Goal: Find specific page/section: Locate a particular part of the current website

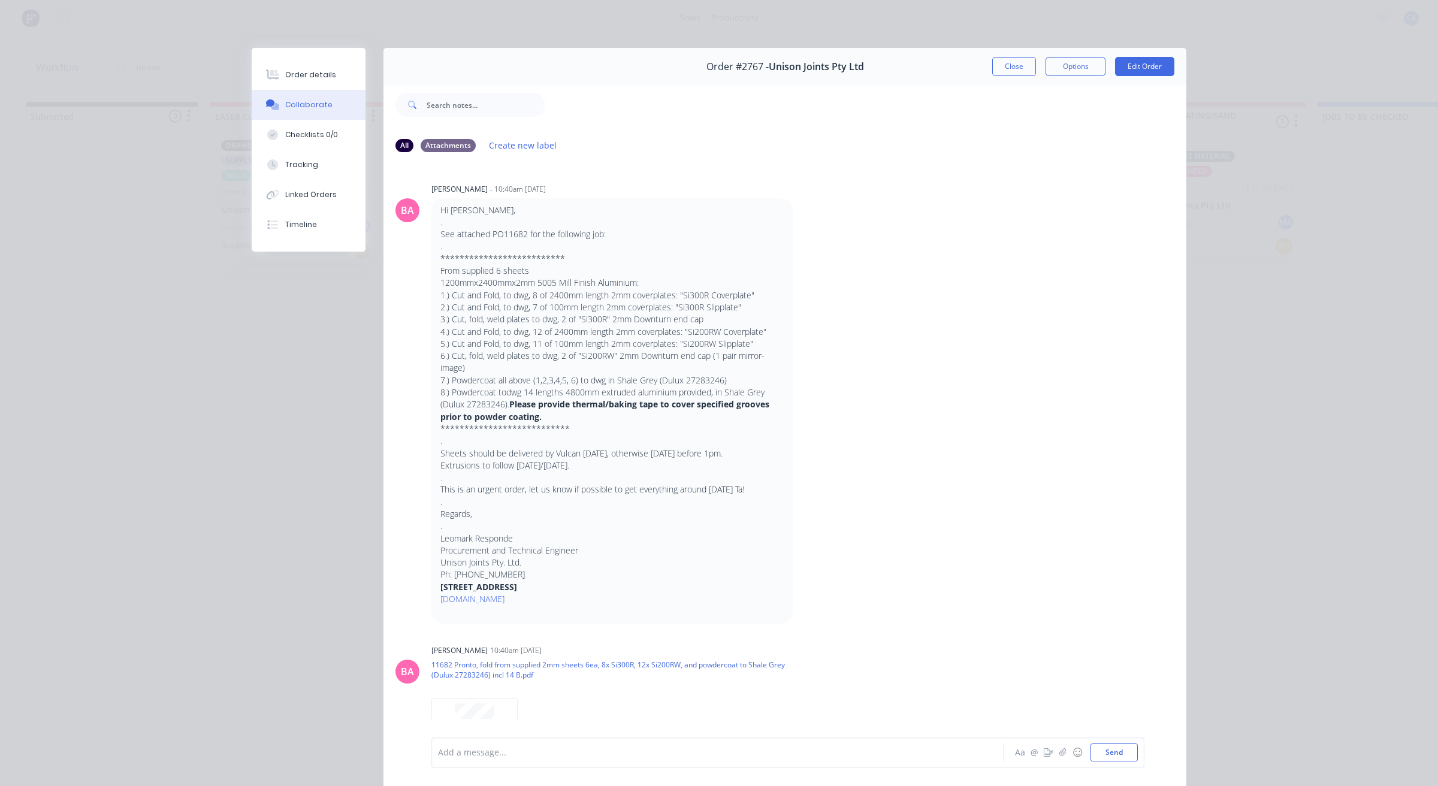
scroll to position [824, 0]
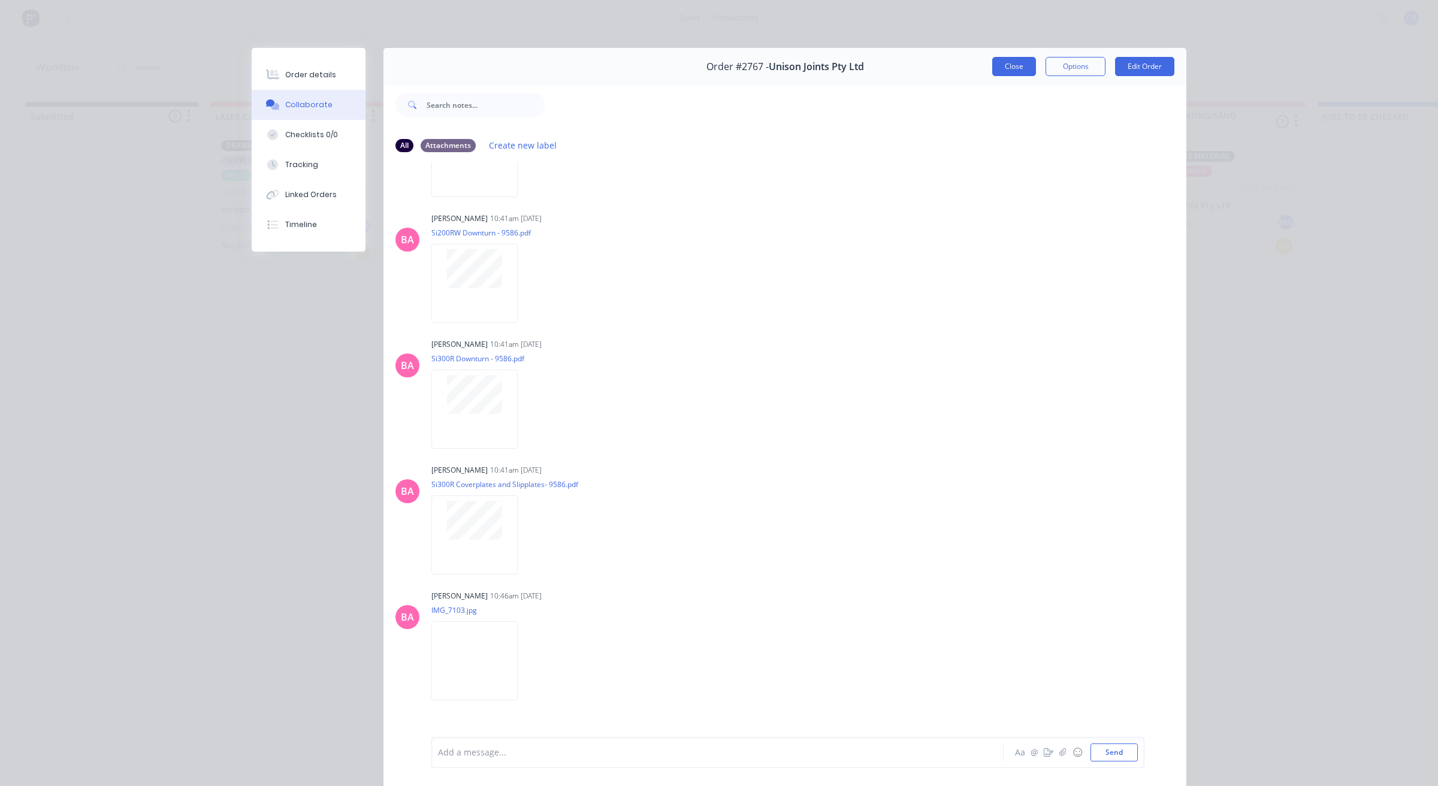
click at [1010, 66] on button "Close" at bounding box center [1014, 66] width 44 height 19
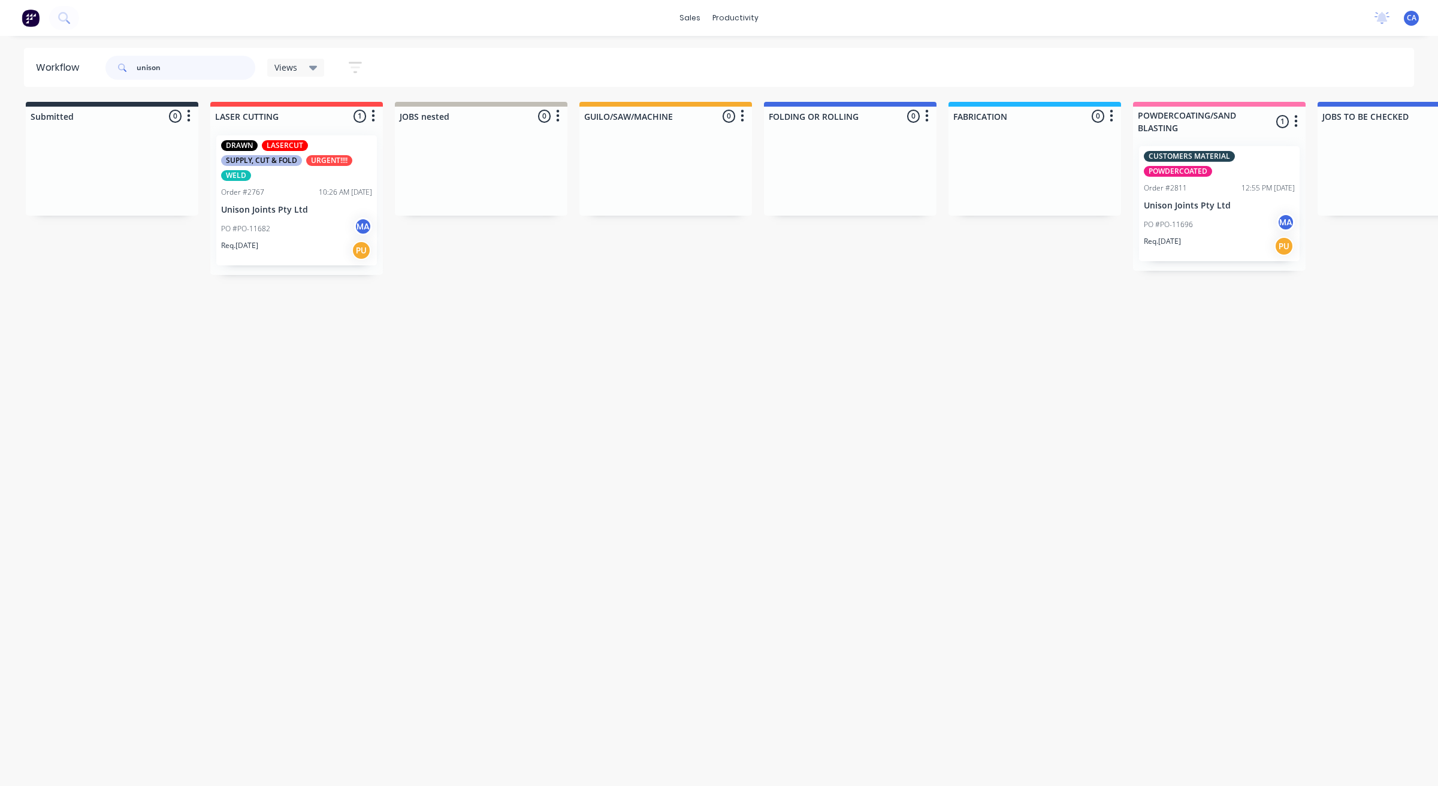
drag, startPoint x: 165, startPoint y: 67, endPoint x: 7, endPoint y: 39, distance: 161.2
click at [69, 64] on header "Workflow unison Views Save new view None (Default) edit Show/Hide statuses Show…" at bounding box center [719, 67] width 1390 height 39
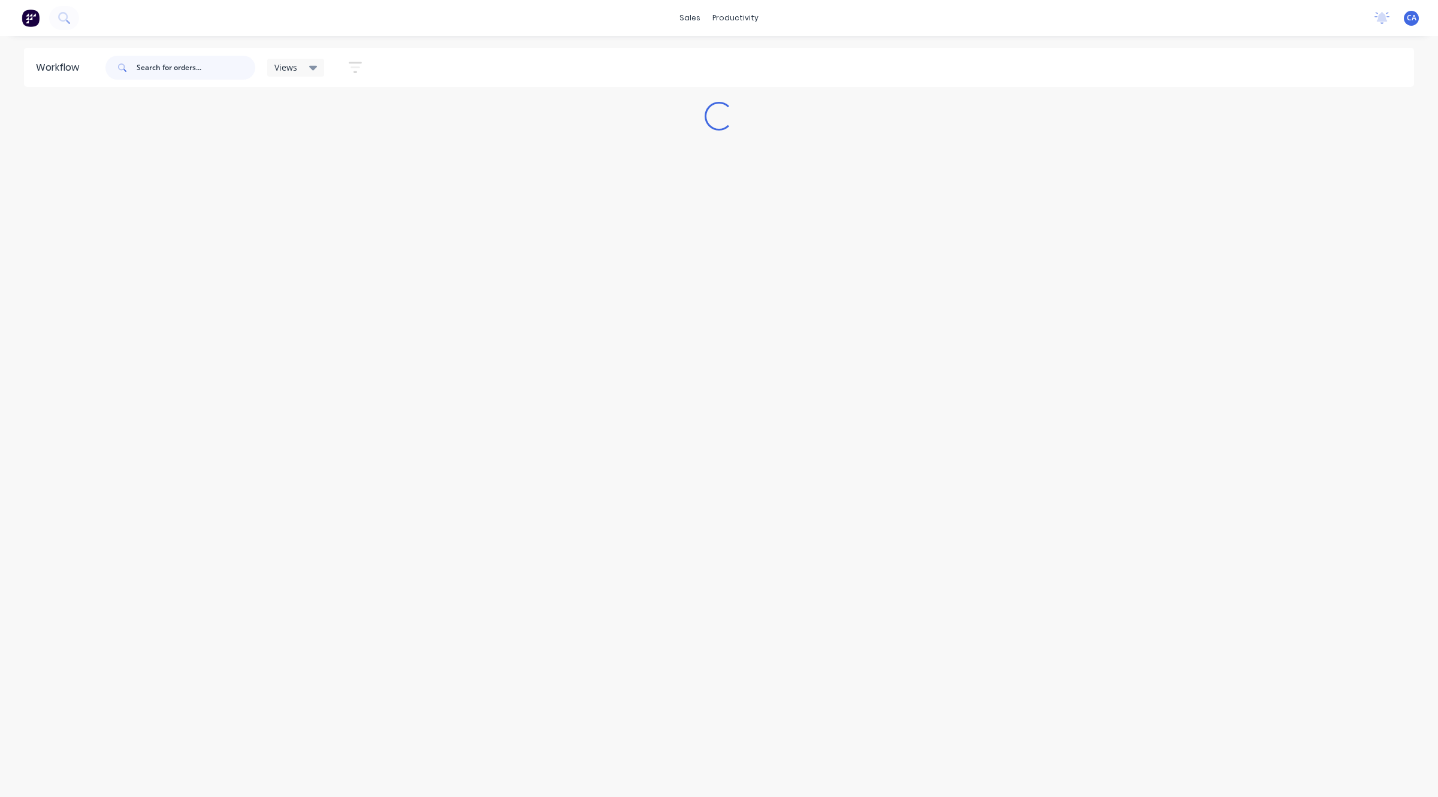
click at [155, 64] on input "text" at bounding box center [196, 68] width 119 height 24
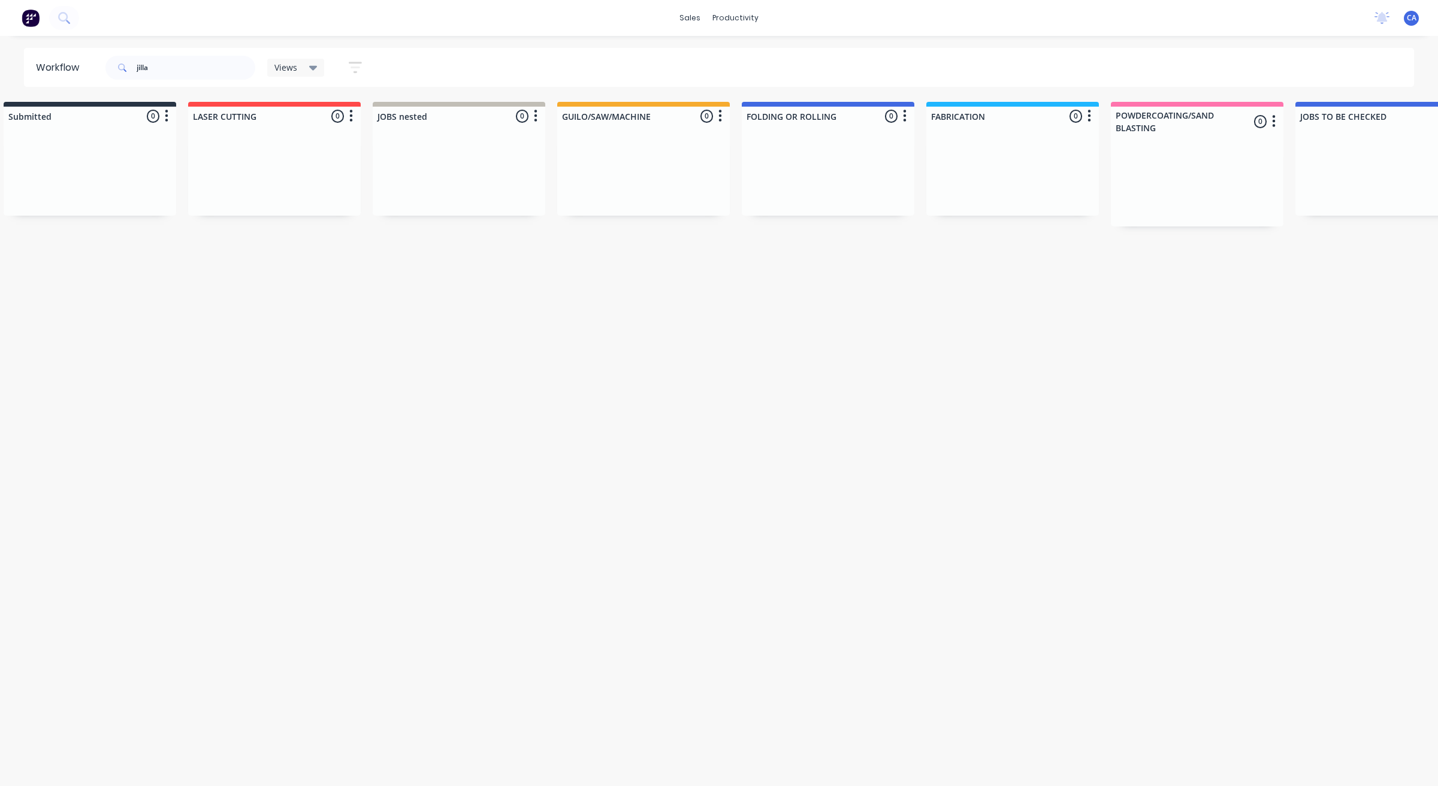
scroll to position [0, 0]
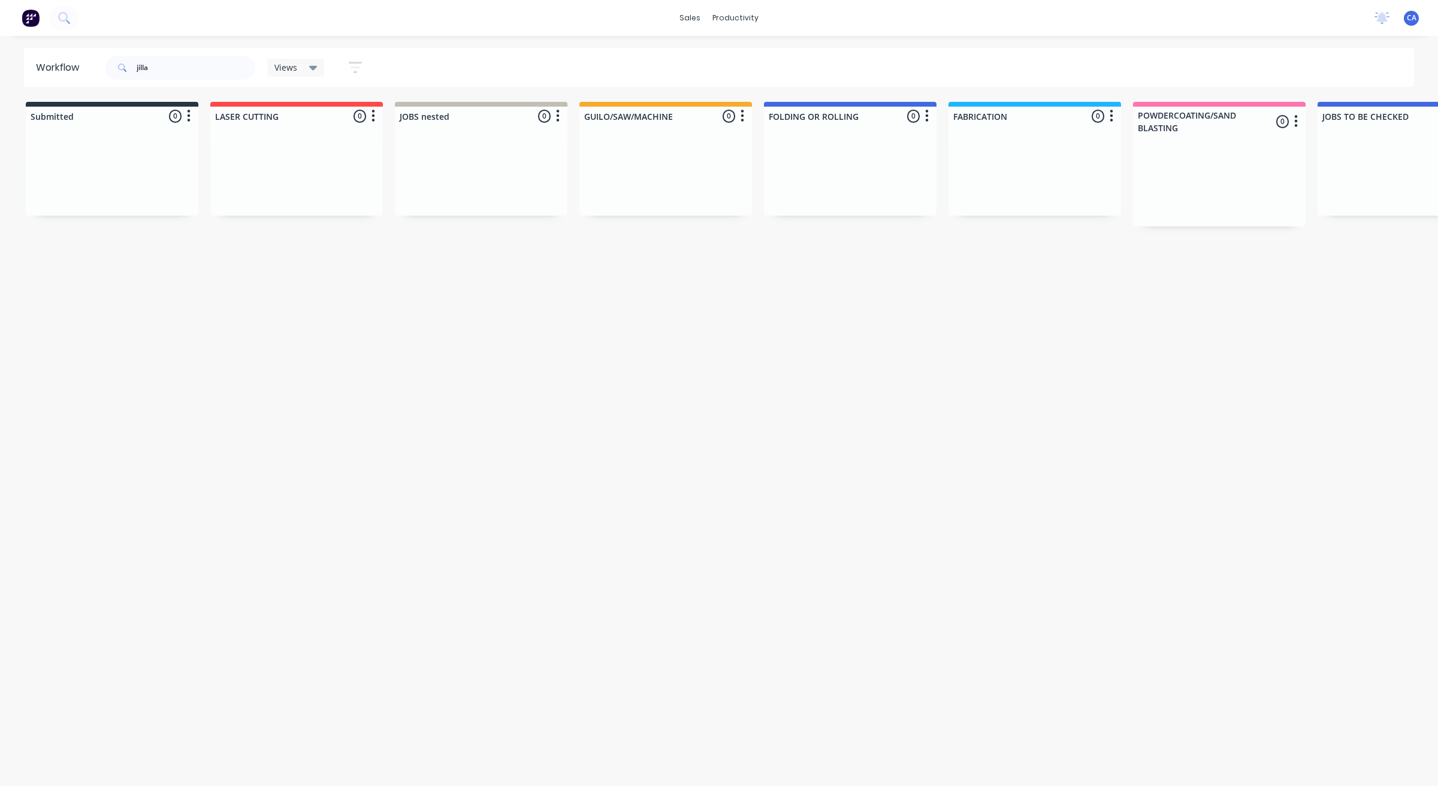
drag, startPoint x: 861, startPoint y: 415, endPoint x: 433, endPoint y: 433, distance: 428.1
click at [178, 70] on input "jilla" at bounding box center [196, 68] width 119 height 24
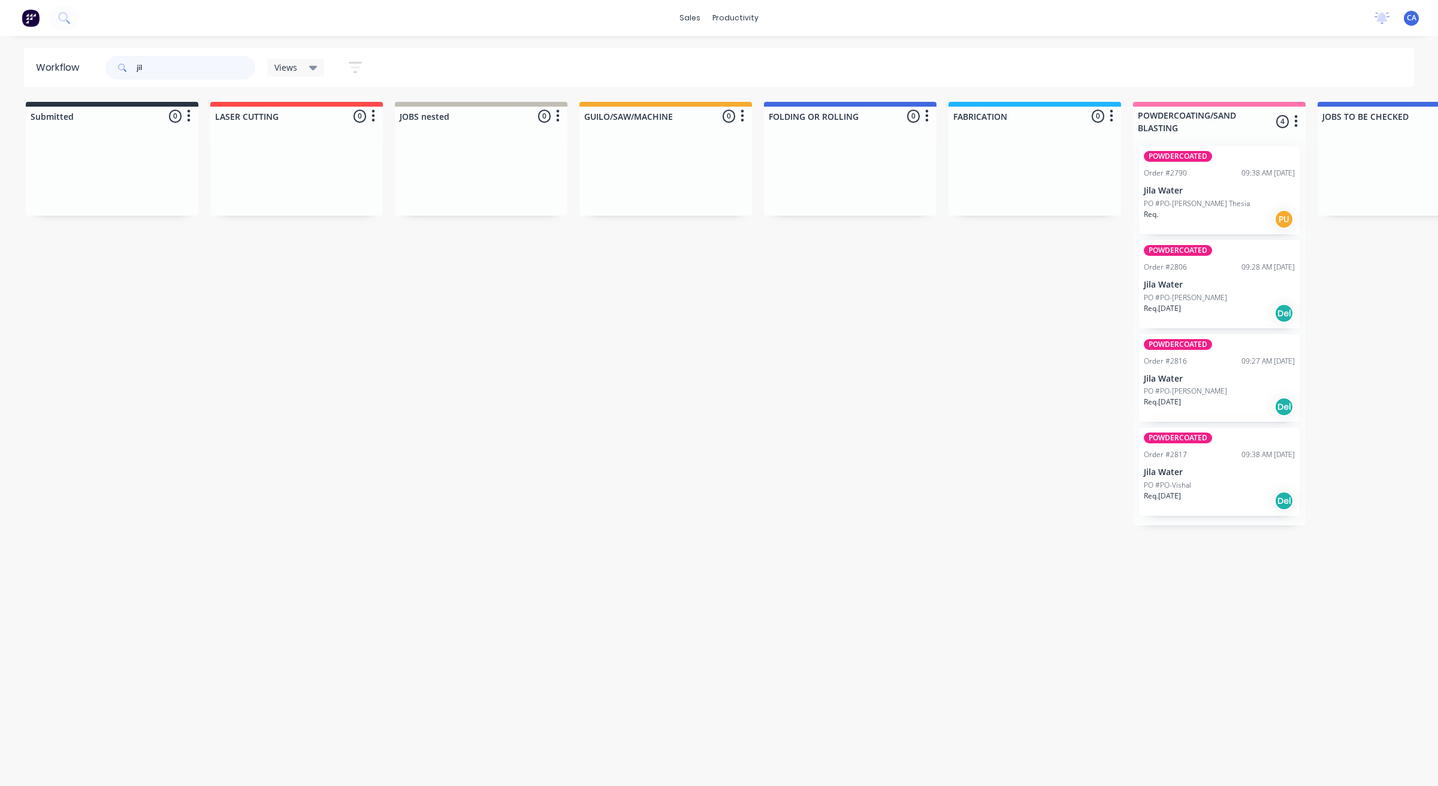
type input "jil"
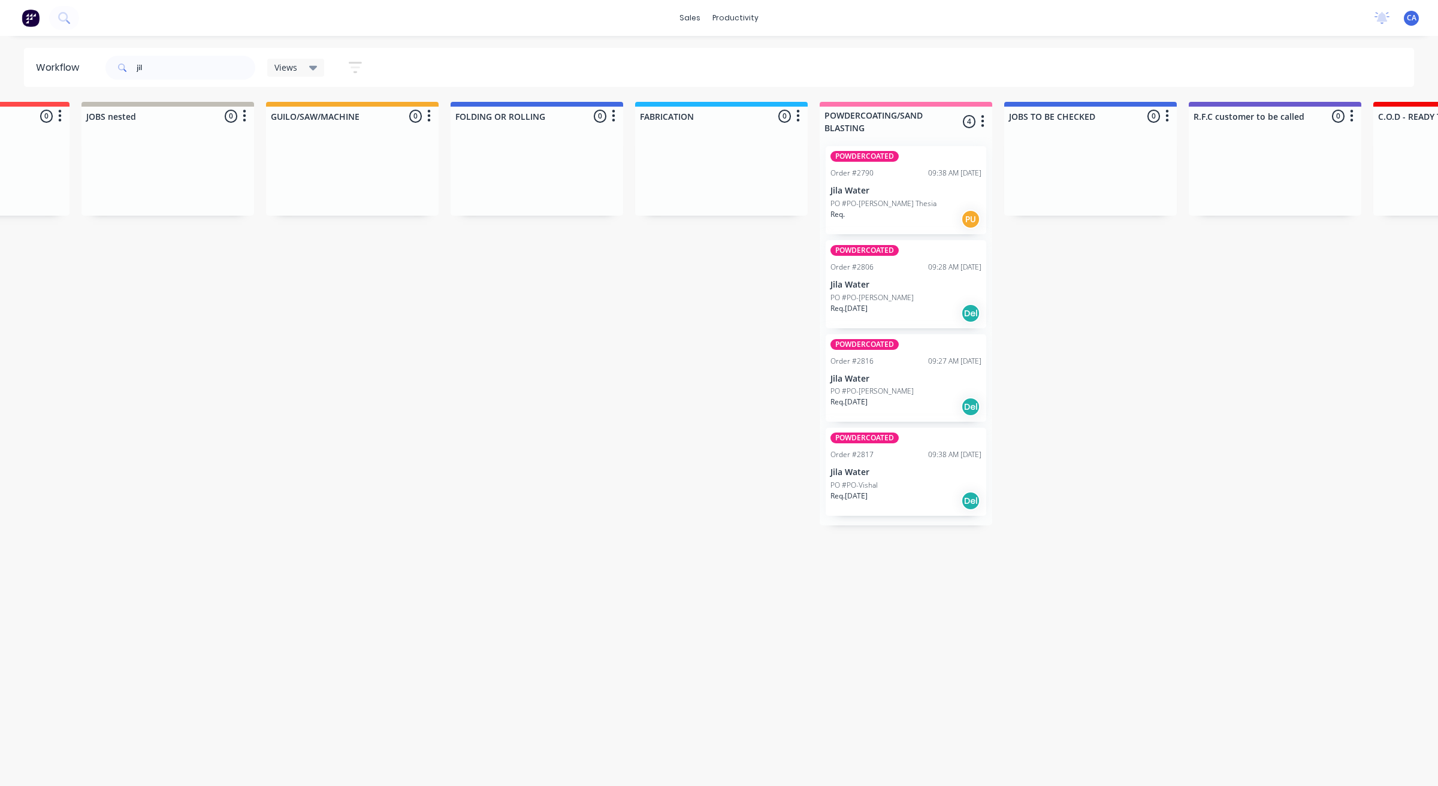
drag, startPoint x: 609, startPoint y: 320, endPoint x: 652, endPoint y: 316, distance: 42.7
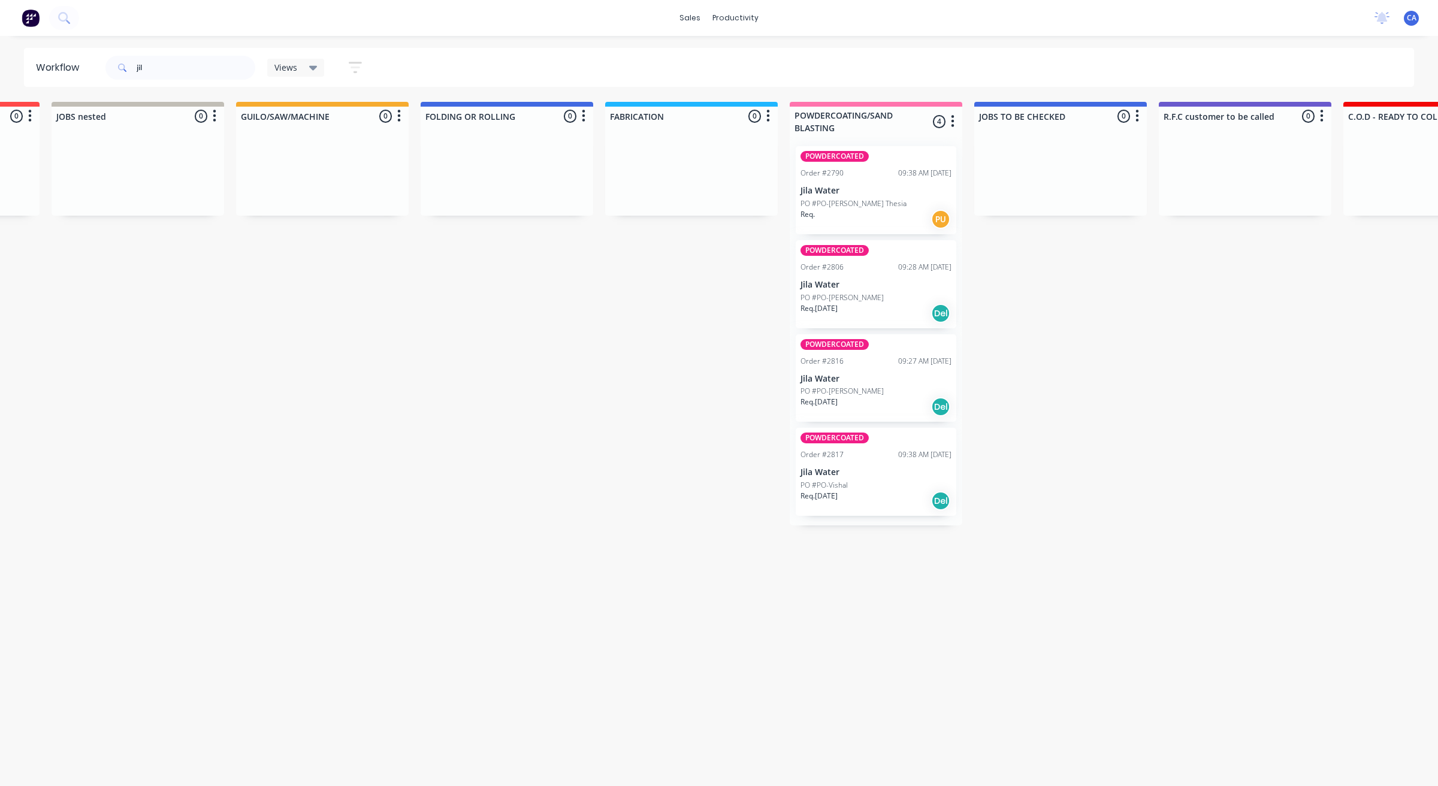
click at [863, 193] on p "Jila Water" at bounding box center [875, 191] width 151 height 10
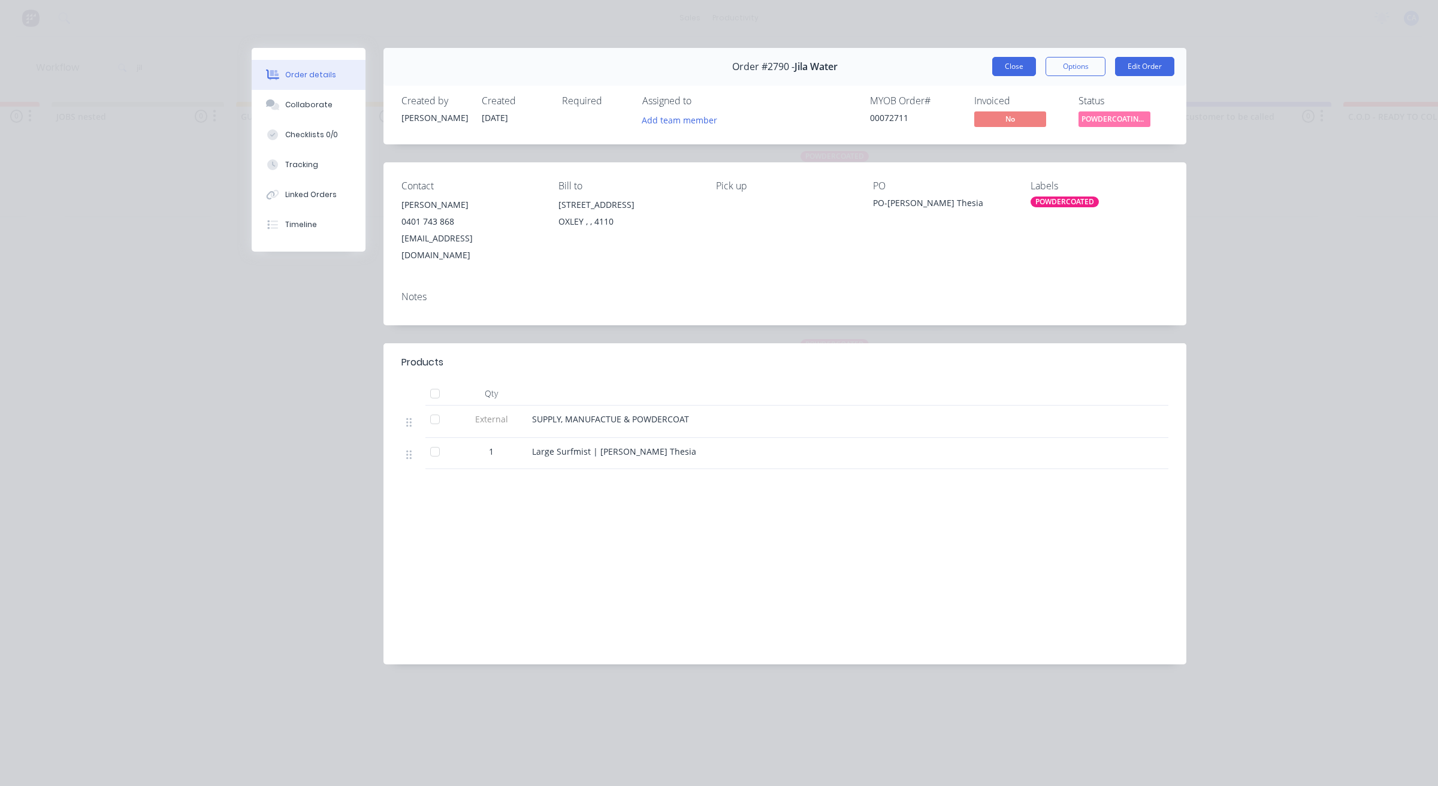
click at [1018, 68] on button "Close" at bounding box center [1014, 66] width 44 height 19
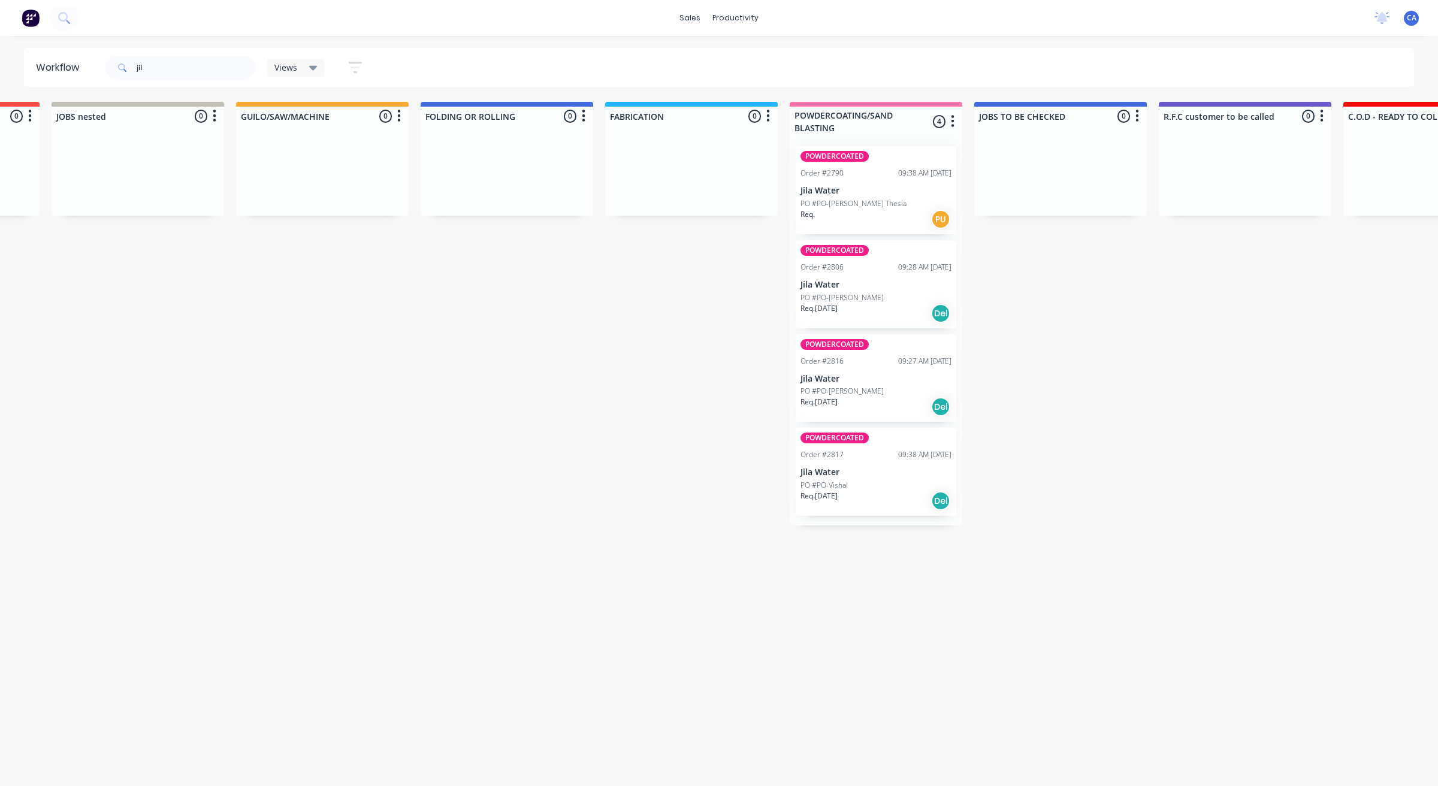
click at [863, 305] on div "Req. [DATE] Del" at bounding box center [875, 313] width 151 height 20
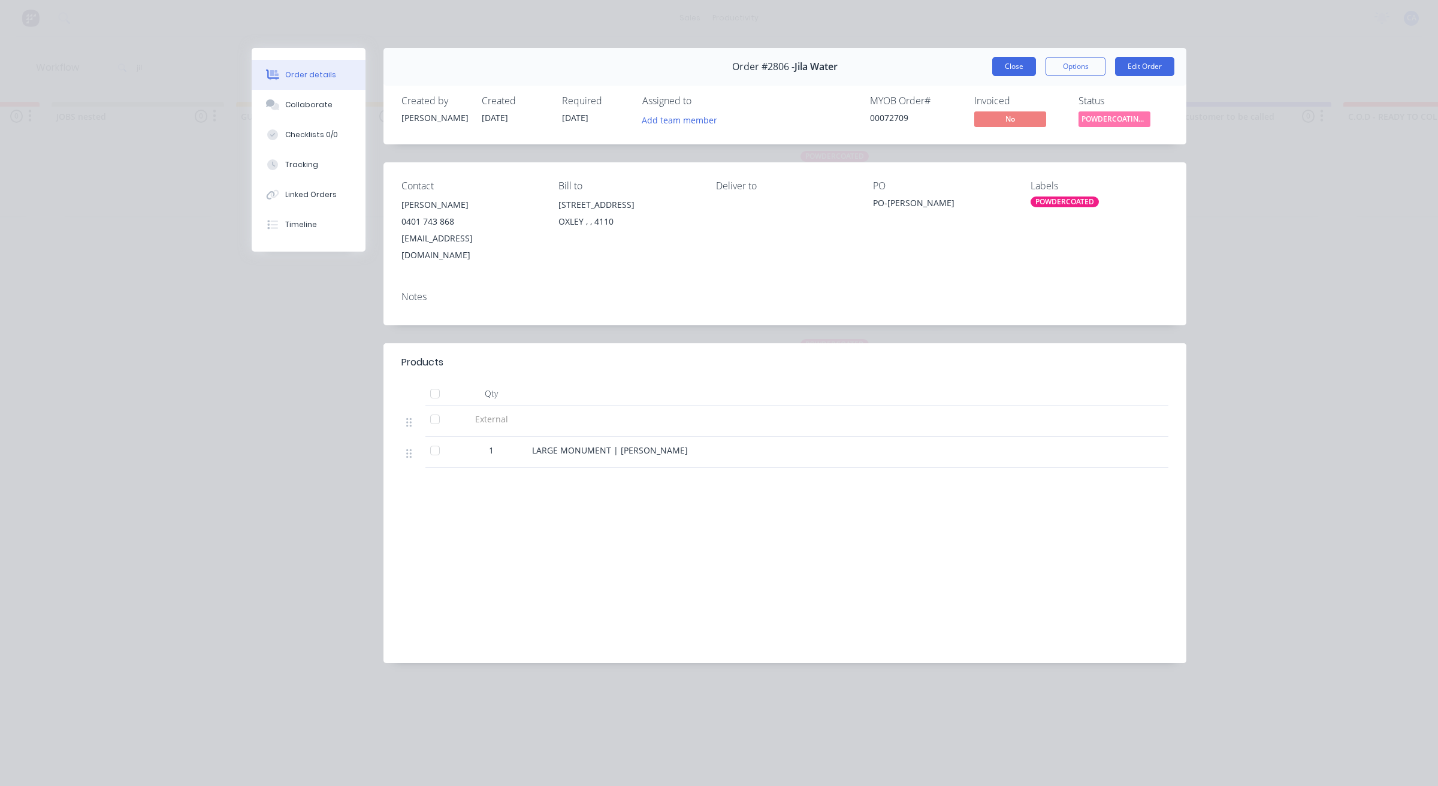
click at [1019, 64] on button "Close" at bounding box center [1014, 66] width 44 height 19
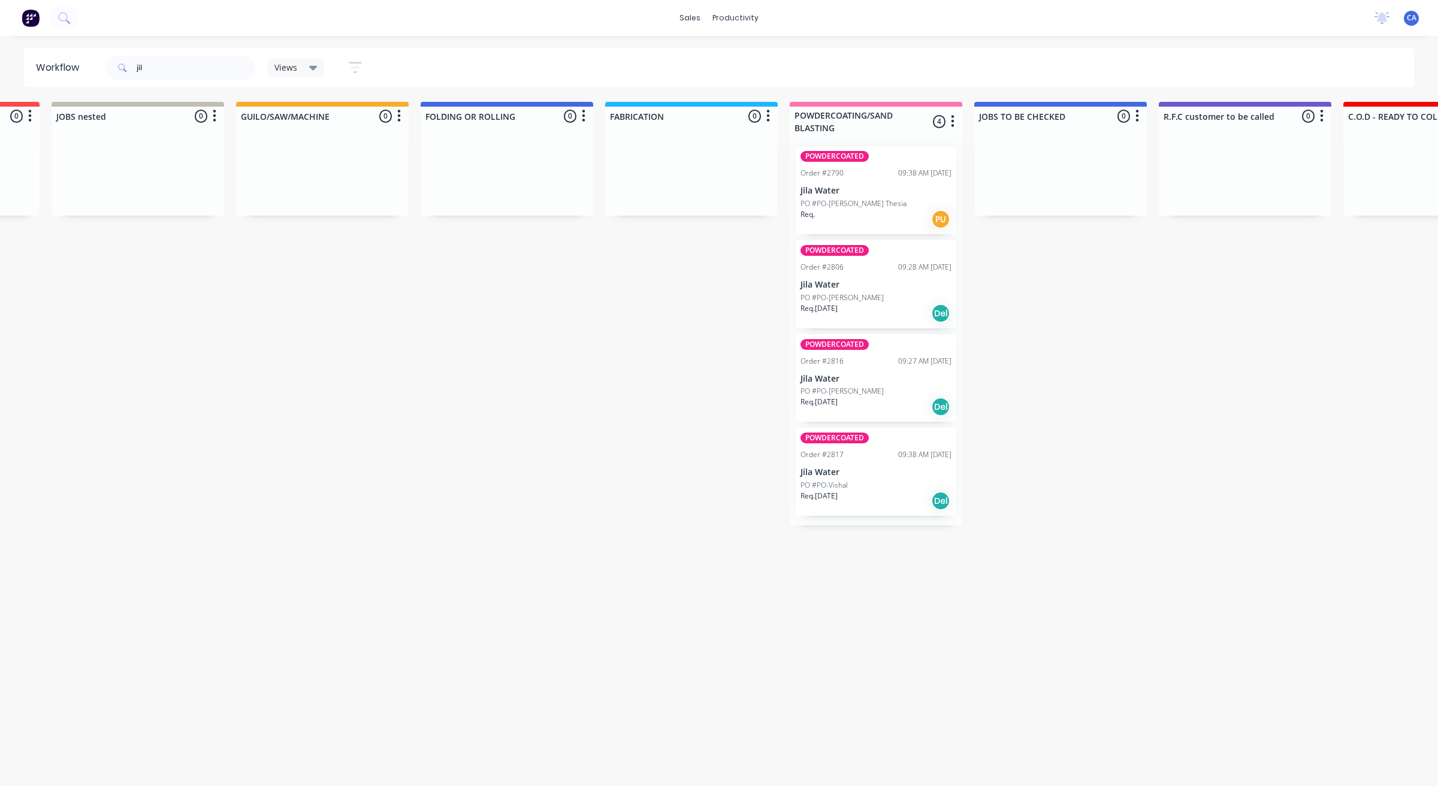
click at [866, 388] on div "PO #PO-[PERSON_NAME]" at bounding box center [875, 391] width 151 height 11
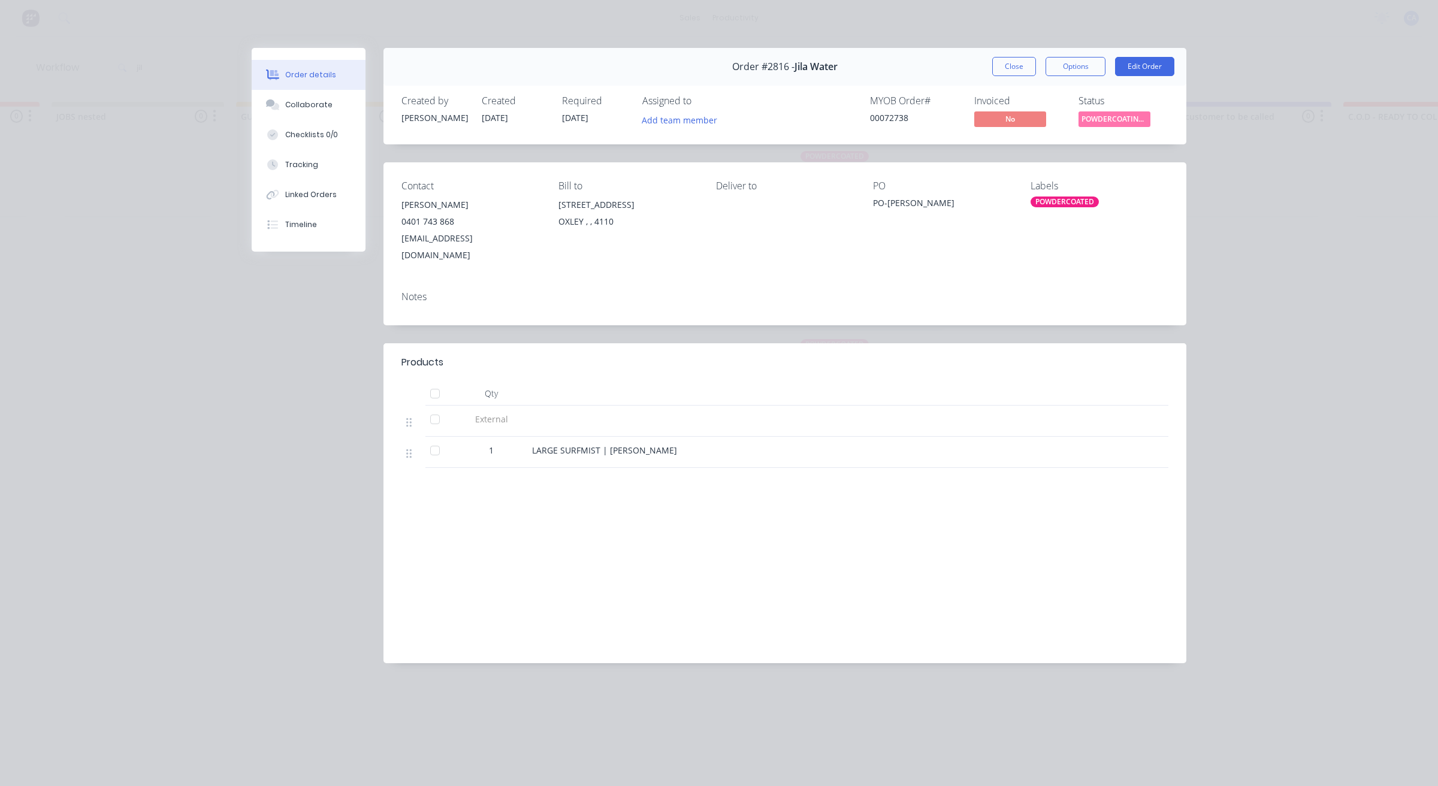
click at [1013, 64] on button "Close" at bounding box center [1014, 66] width 44 height 19
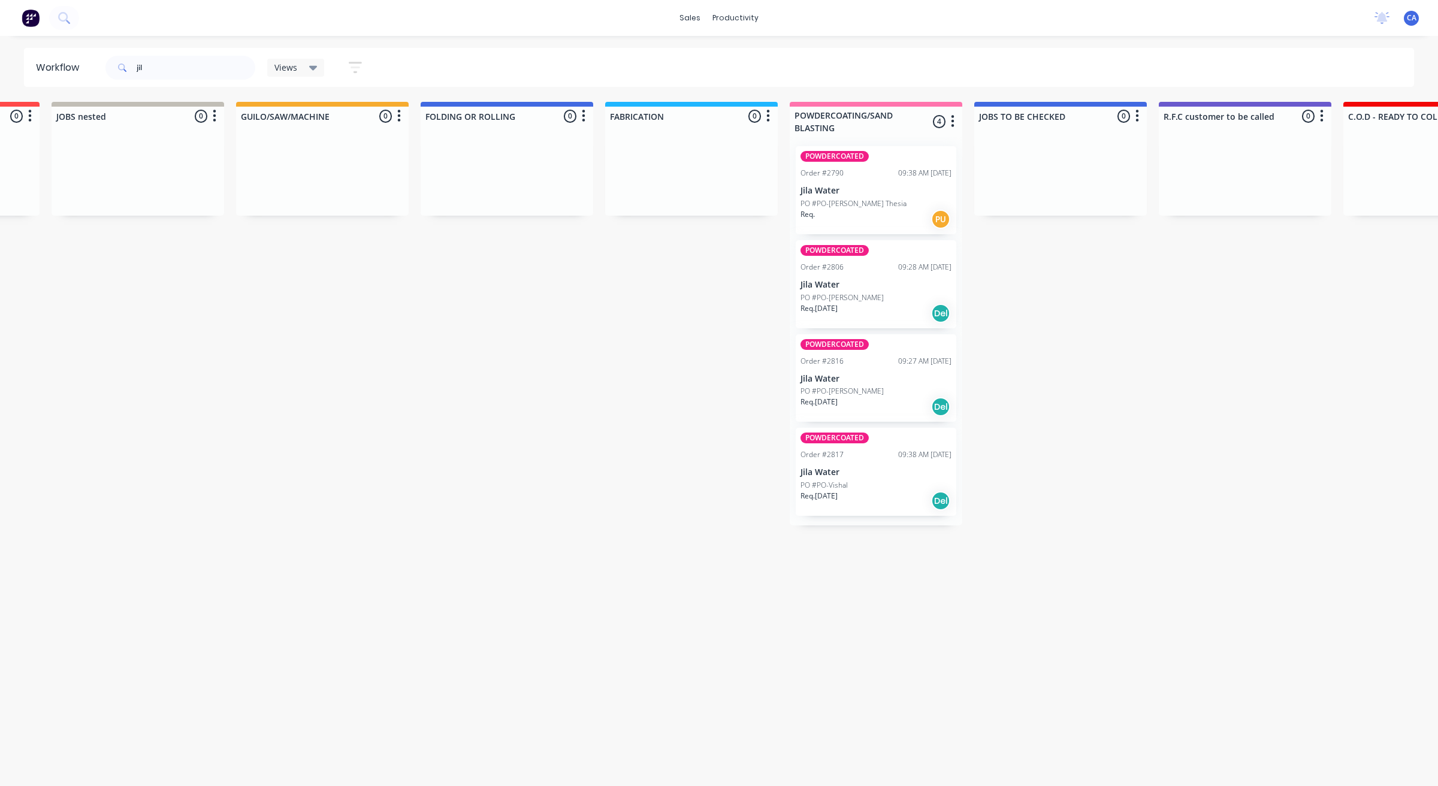
drag, startPoint x: 898, startPoint y: 480, endPoint x: 895, endPoint y: 471, distance: 8.9
click at [897, 476] on div "POWDERCOATED Order #2790 09:38 AM [DATE] Jila Water PO #PO-[PERSON_NAME] Thesia…" at bounding box center [875, 331] width 173 height 389
click at [893, 467] on p "Jila Water" at bounding box center [875, 472] width 151 height 10
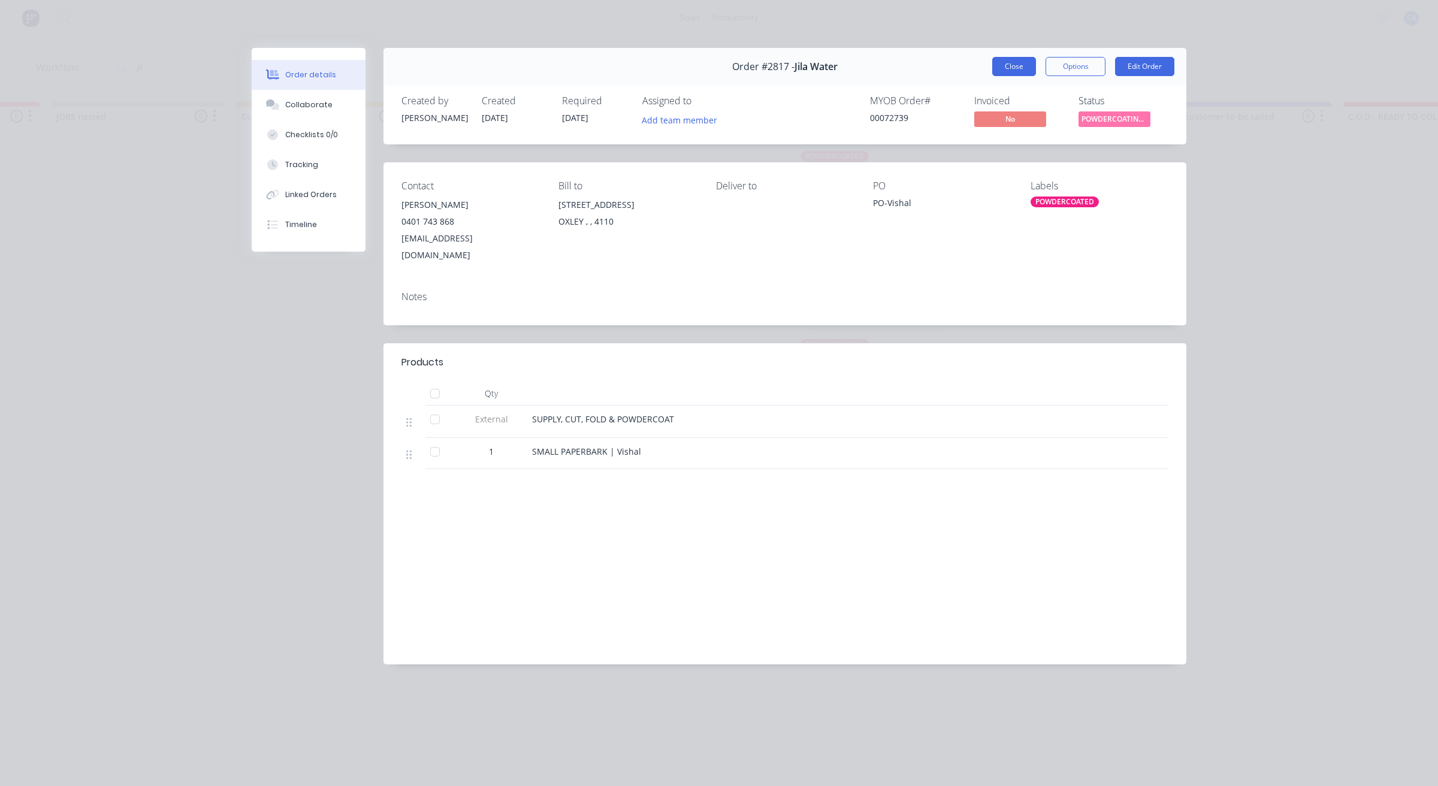
click at [1017, 72] on button "Close" at bounding box center [1014, 66] width 44 height 19
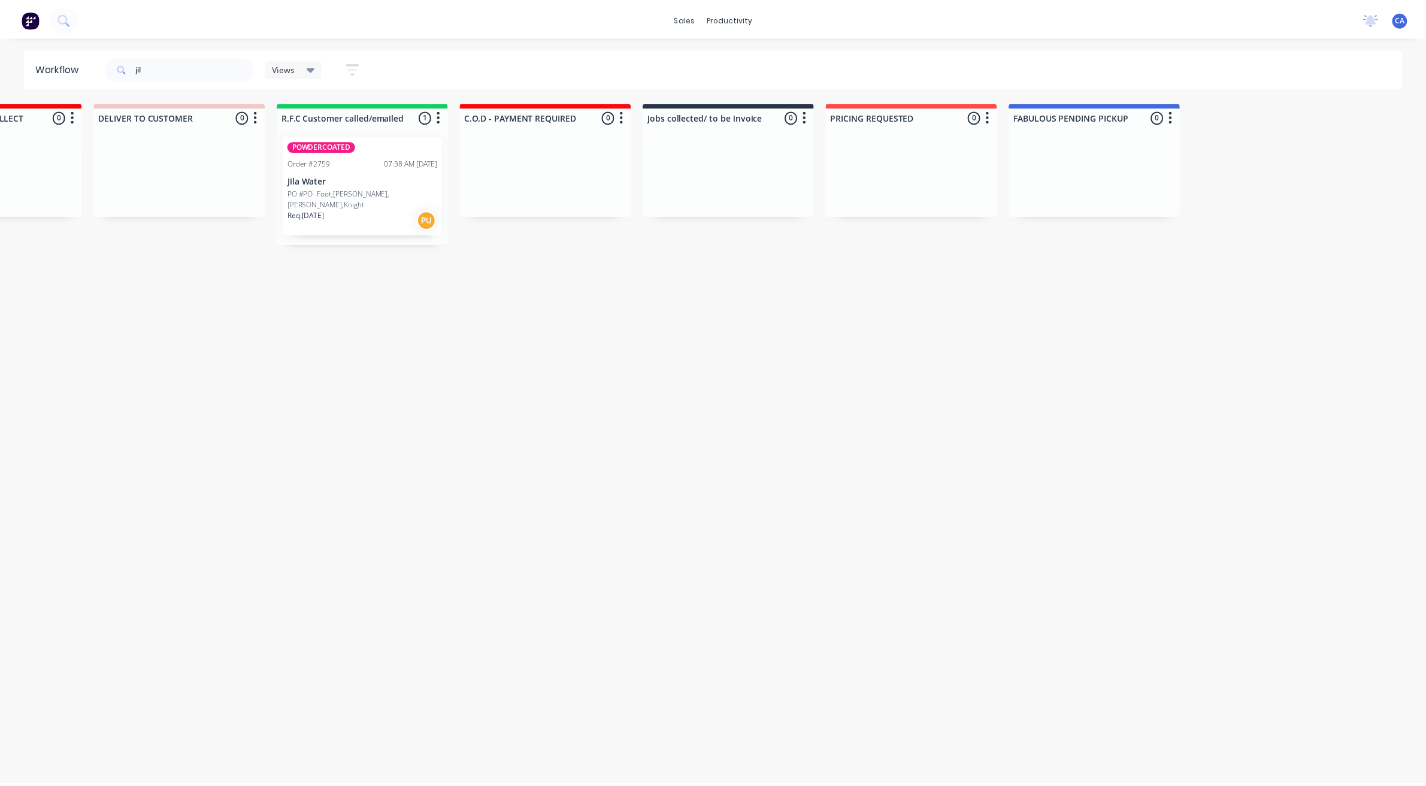
scroll to position [0, 0]
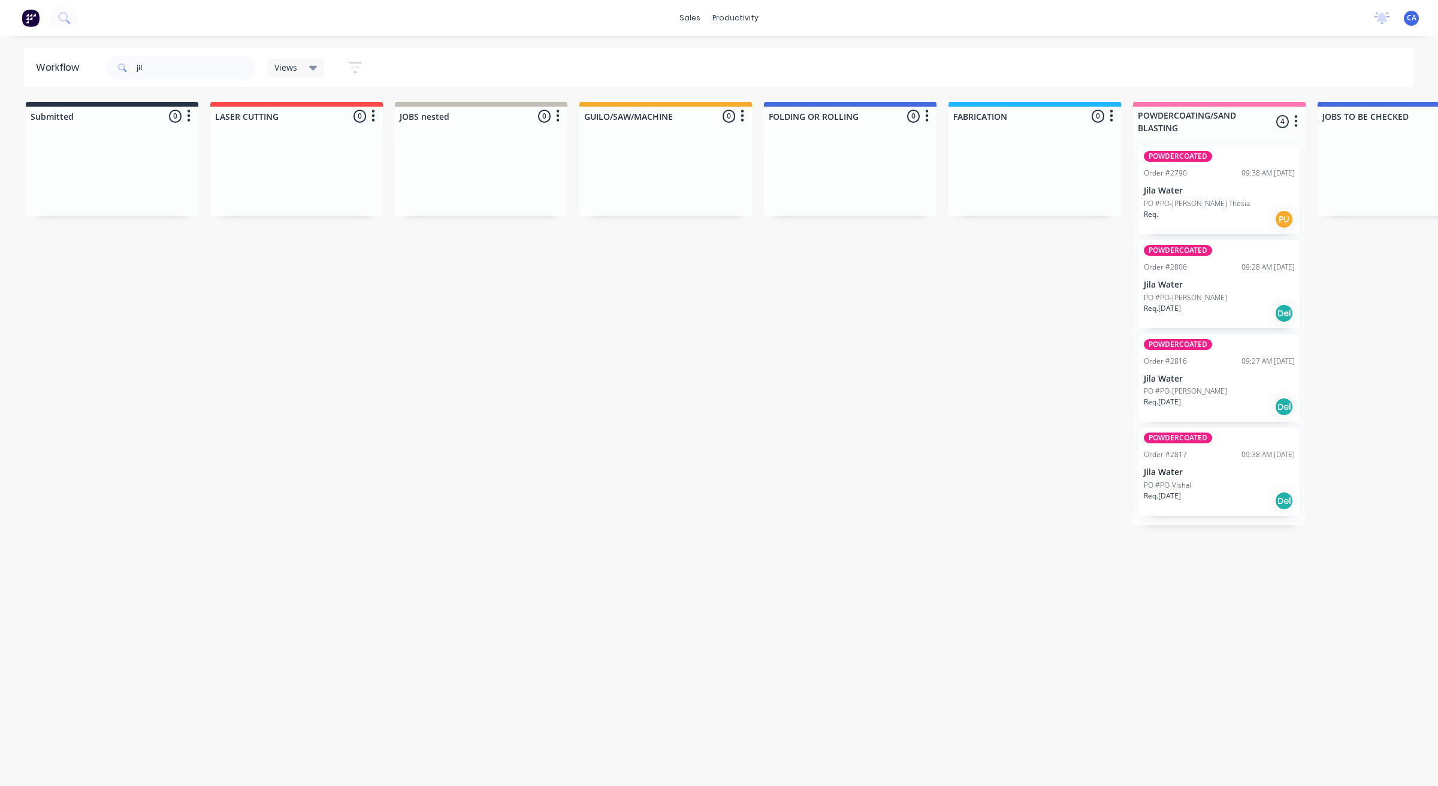
drag, startPoint x: 791, startPoint y: 273, endPoint x: 375, endPoint y: 286, distance: 415.9
drag, startPoint x: 157, startPoint y: 68, endPoint x: 43, endPoint y: 82, distance: 114.7
click at [111, 70] on div "jil" at bounding box center [180, 68] width 150 height 24
